Goal: Information Seeking & Learning: Learn about a topic

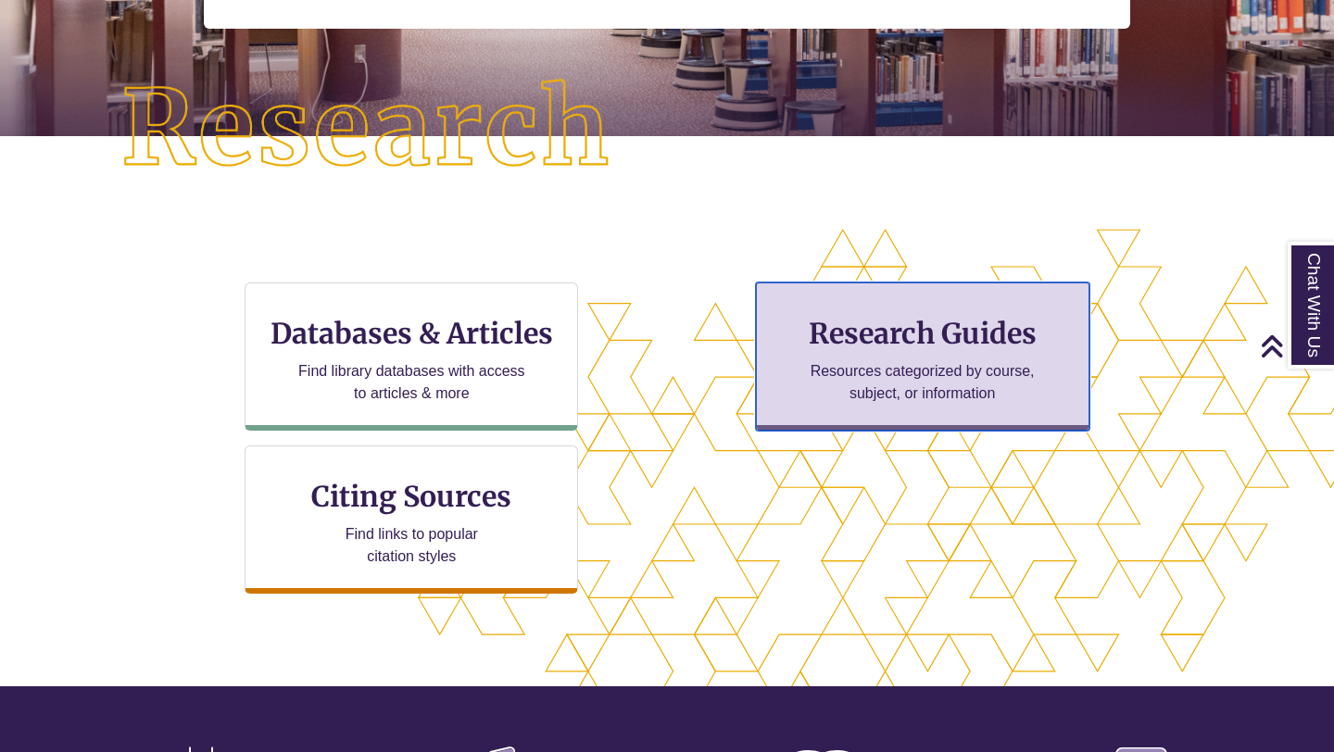
click at [807, 390] on p "Resources categorized by course, subject, or information" at bounding box center [923, 382] width 242 height 44
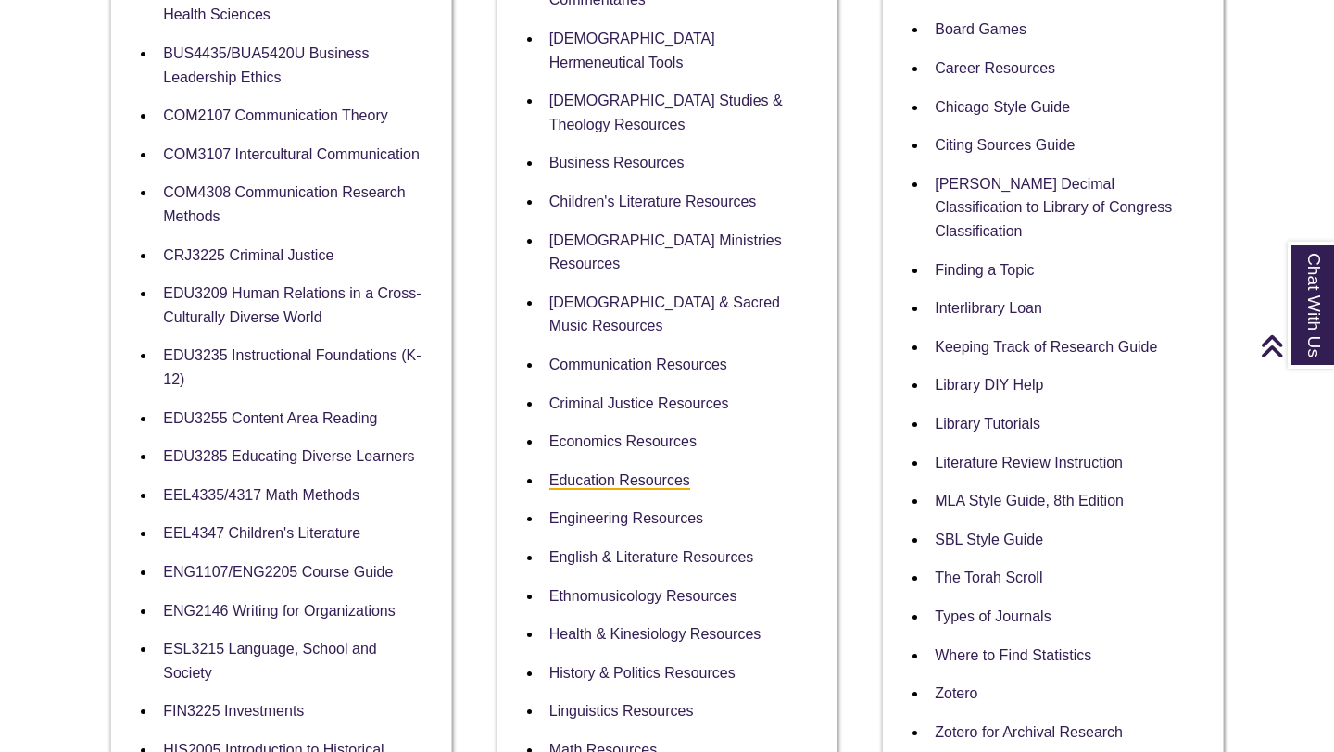
scroll to position [650, 0]
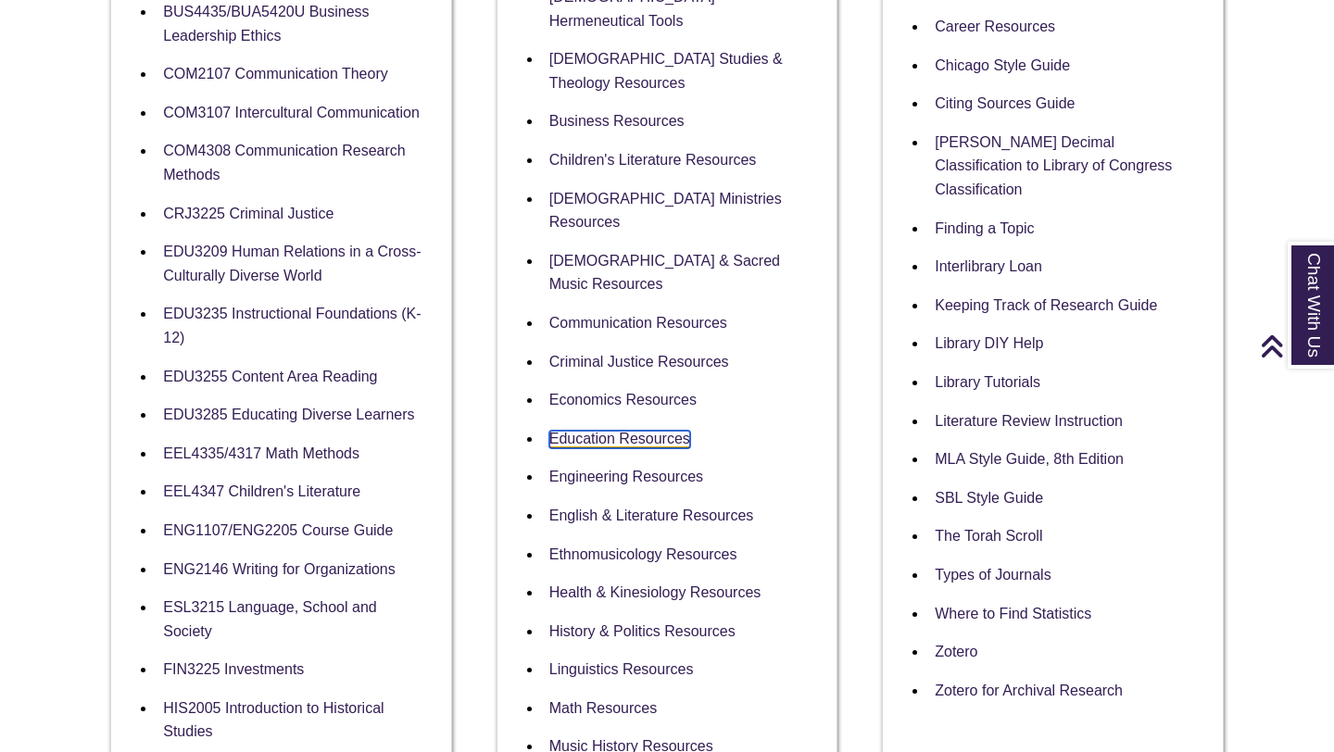
click at [582, 431] on link "Education Resources" at bounding box center [619, 440] width 141 height 18
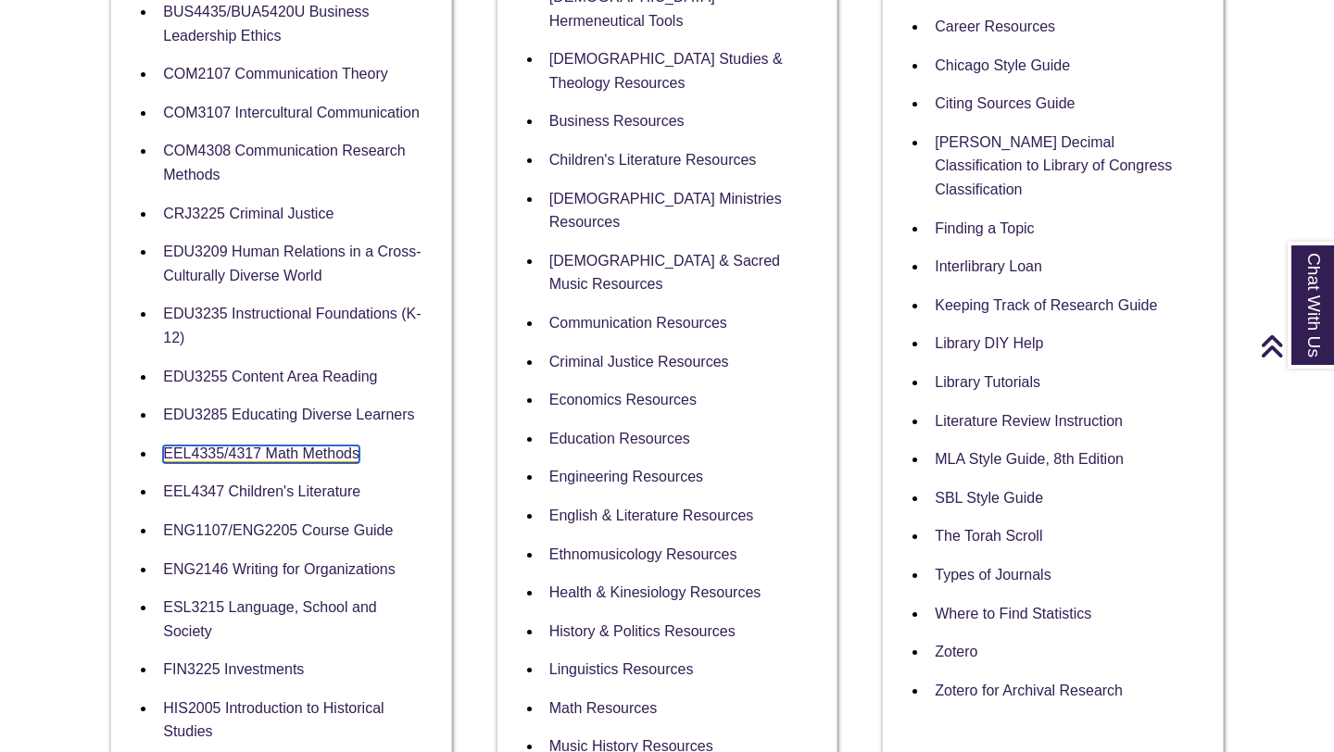
click at [232, 448] on link "EEL4335/4317 Math Methods" at bounding box center [261, 455] width 196 height 18
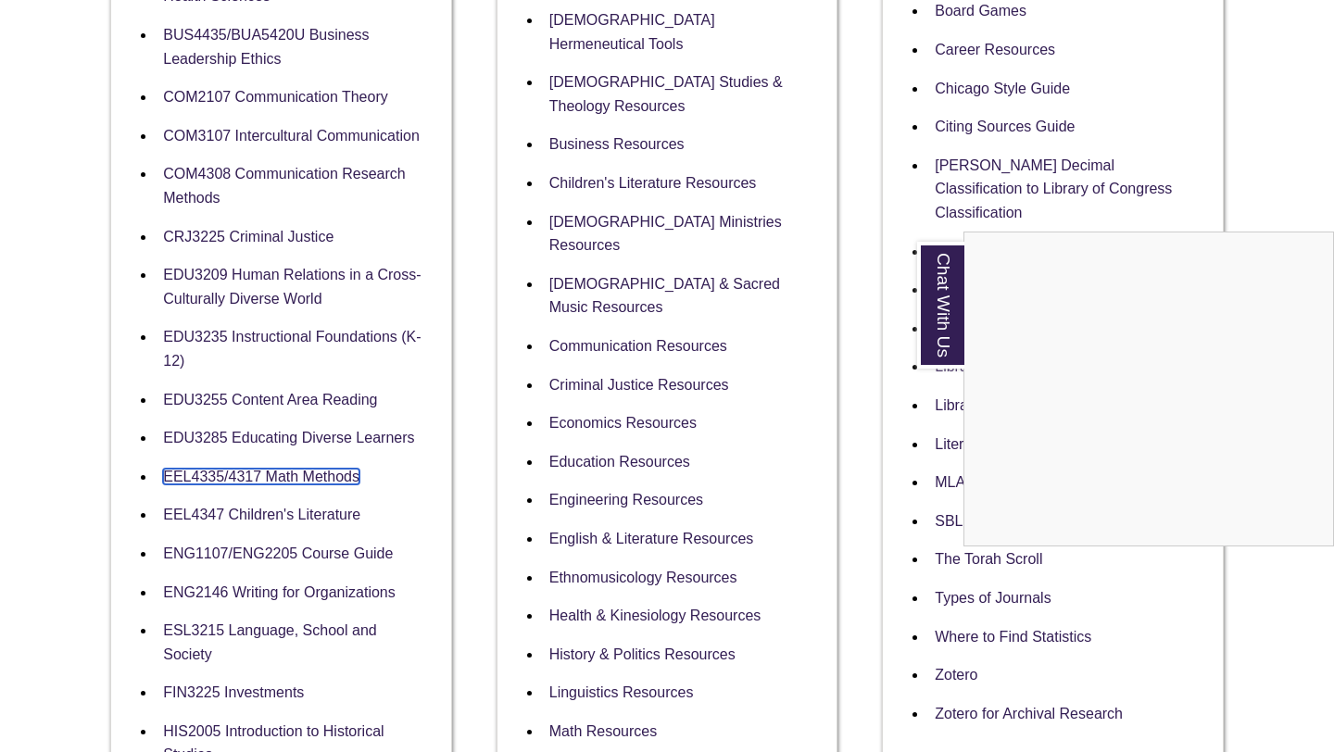
scroll to position [620, 0]
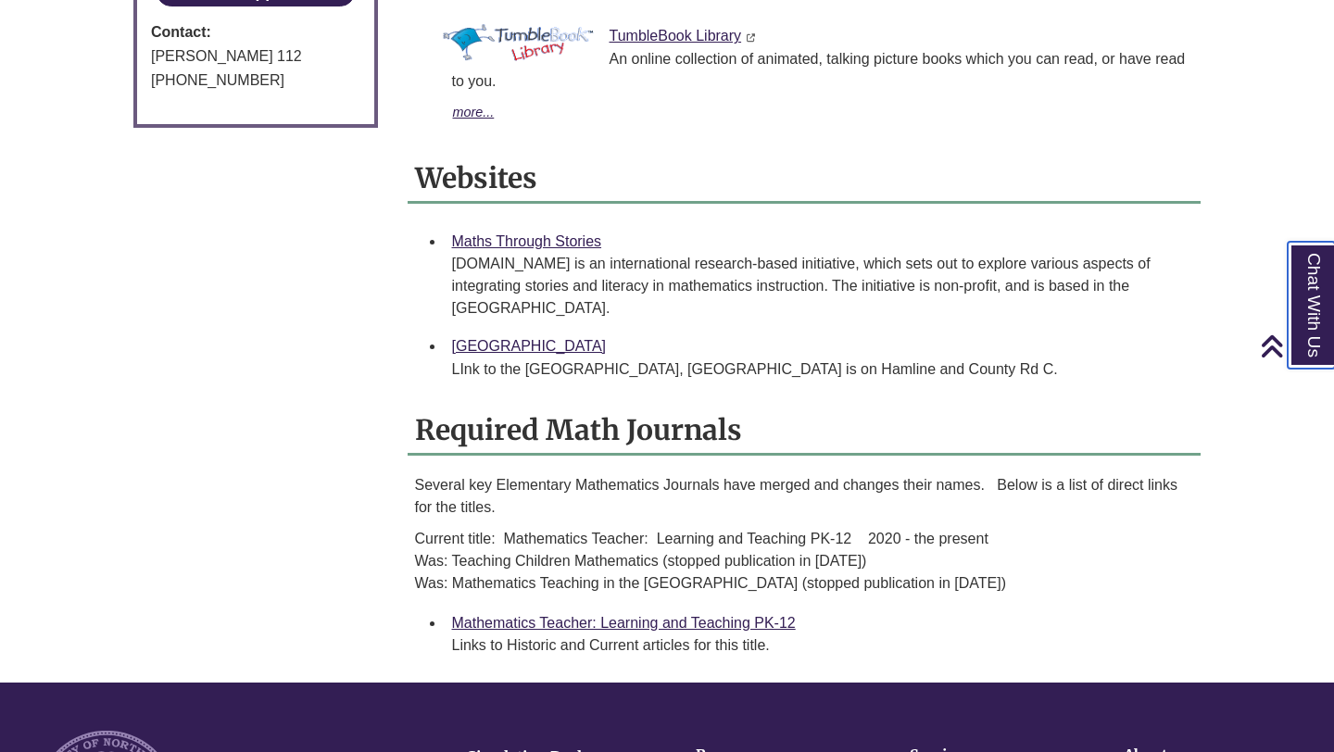
scroll to position [1447, 0]
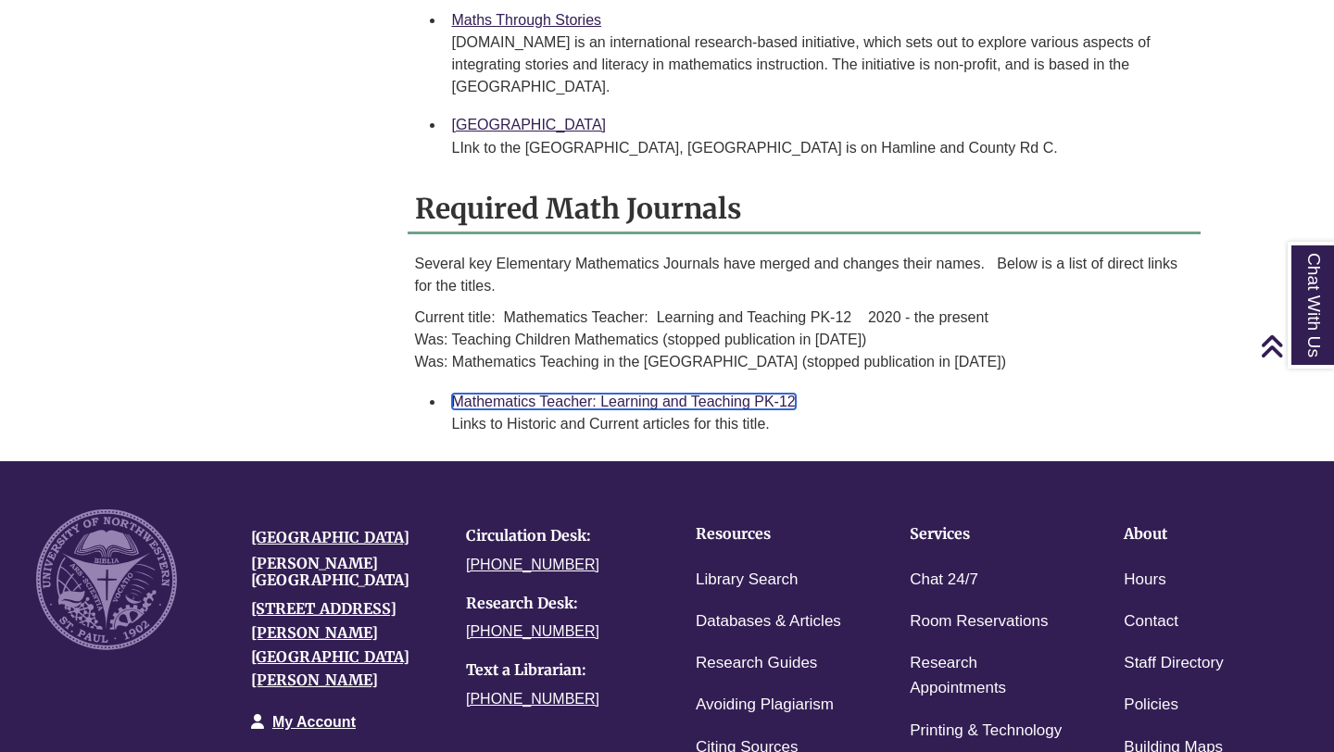
click at [654, 394] on link "Mathematics Teacher: Learning and Teaching PK-12" at bounding box center [624, 402] width 344 height 16
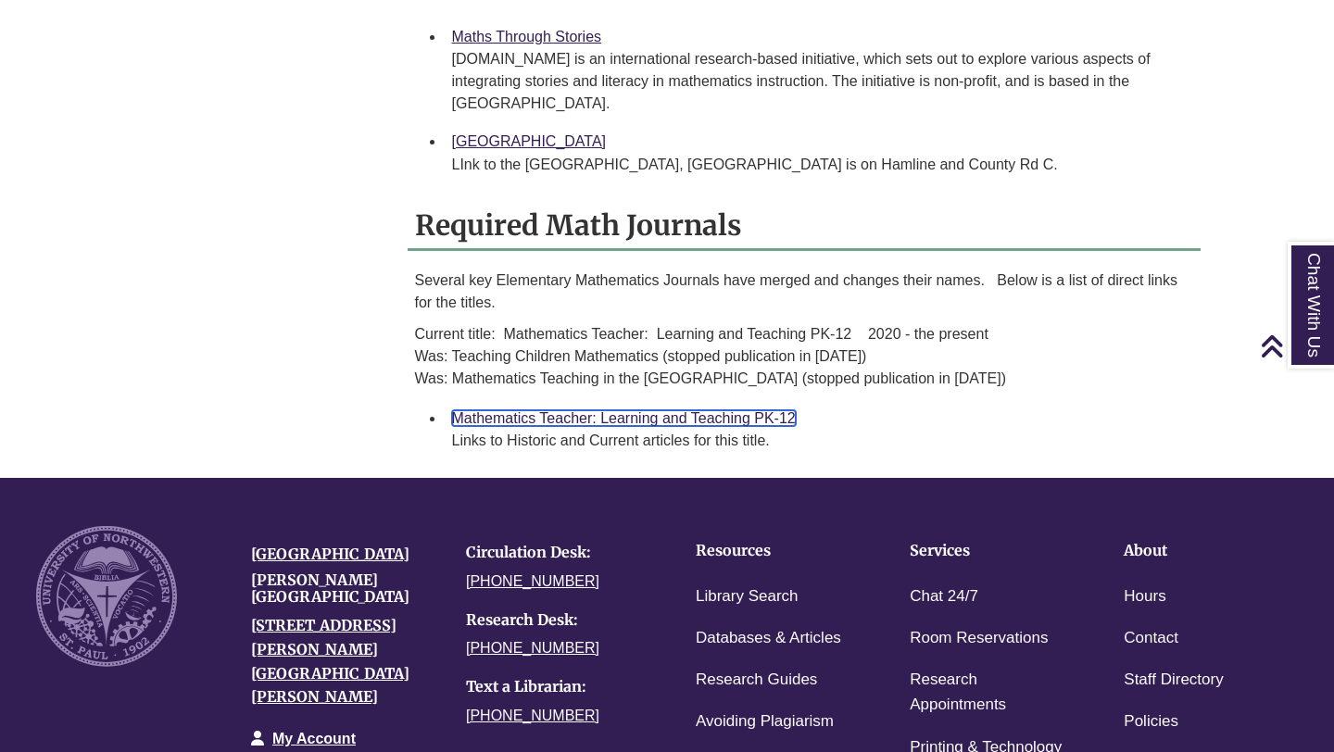
scroll to position [1429, 0]
